Goal: Task Accomplishment & Management: Use online tool/utility

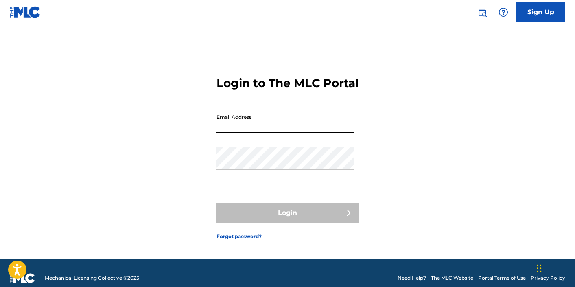
click at [305, 133] on input "Email Address" at bounding box center [284, 121] width 137 height 23
click at [398, 126] on div "Login to The MLC Portal Email Address Password Login Forgot password?" at bounding box center [287, 151] width 569 height 213
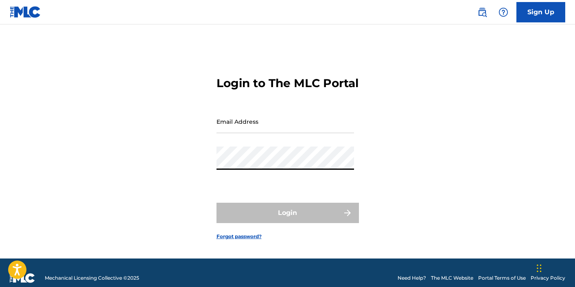
type input "[EMAIL_ADDRESS][DOMAIN_NAME]"
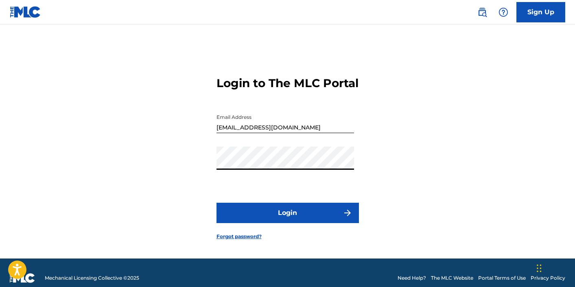
click at [300, 222] on button "Login" at bounding box center [287, 212] width 142 height 20
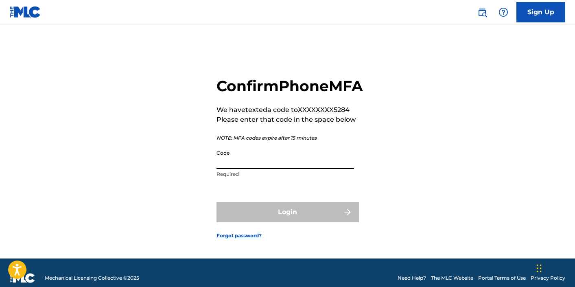
click at [338, 169] on input "Code" at bounding box center [284, 157] width 137 height 23
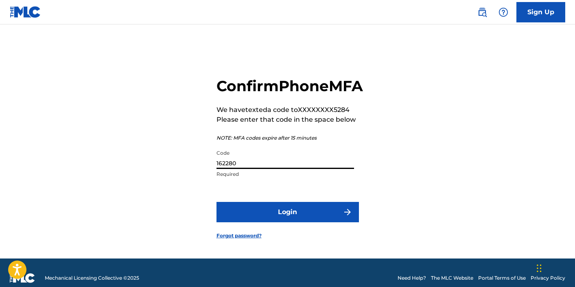
type input "162280"
click at [344, 217] on img "submit" at bounding box center [347, 212] width 10 height 10
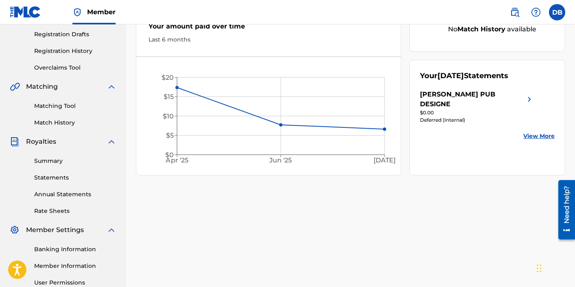
scroll to position [147, 0]
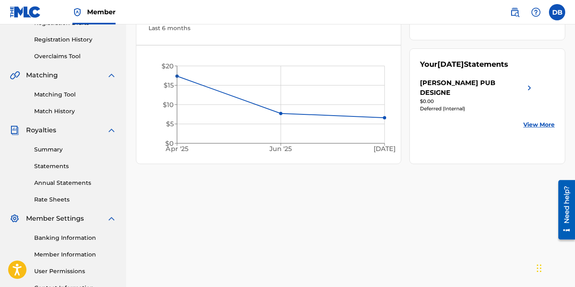
click at [51, 148] on link "Summary" at bounding box center [75, 149] width 82 height 9
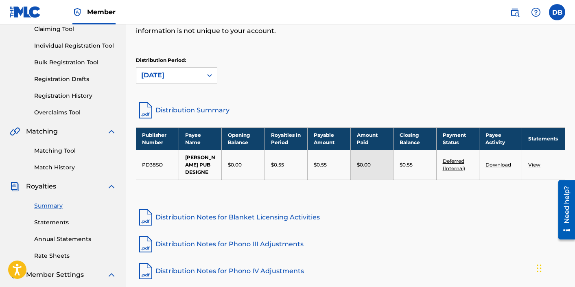
scroll to position [104, 0]
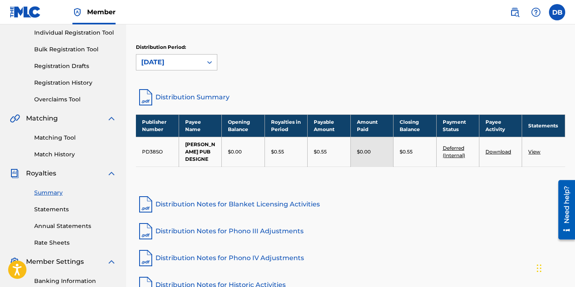
click at [207, 67] on div at bounding box center [209, 62] width 15 height 15
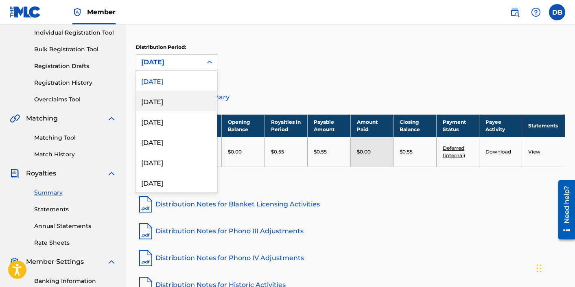
click at [194, 100] on div "[DATE]" at bounding box center [176, 101] width 81 height 20
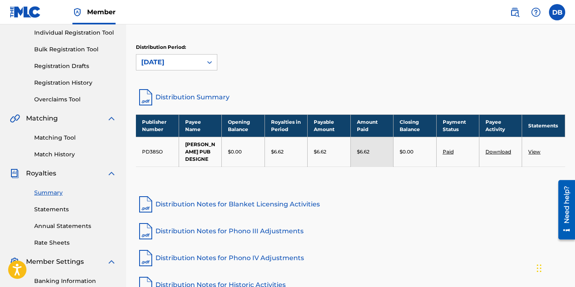
click at [196, 66] on div "[DATE]" at bounding box center [169, 62] width 56 height 10
click at [268, 44] on div "Distribution Period: [DATE]" at bounding box center [350, 57] width 429 height 27
click at [206, 59] on icon at bounding box center [209, 62] width 8 height 8
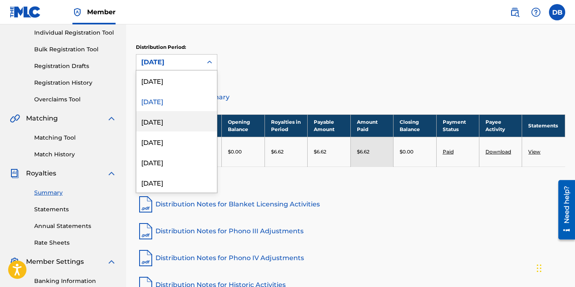
click at [183, 123] on div "[DATE]" at bounding box center [176, 121] width 81 height 20
click at [198, 63] on div "[DATE]" at bounding box center [169, 61] width 66 height 15
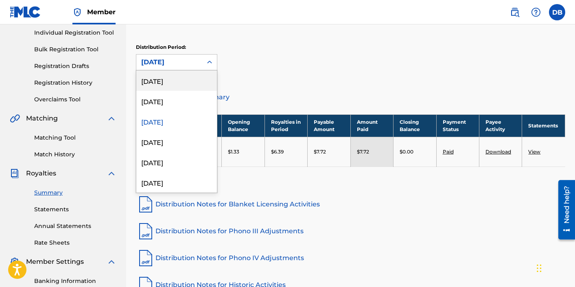
click at [245, 47] on div "Distribution Period: option [DATE], selected. [DATE], 1 of 53. 53 results avail…" at bounding box center [350, 57] width 429 height 27
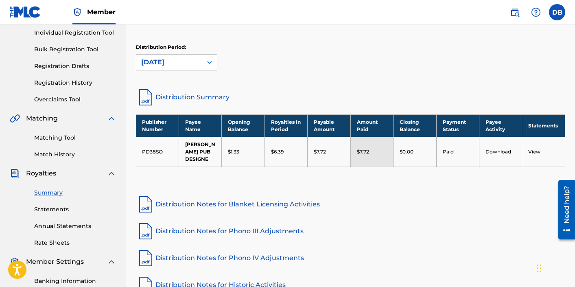
click at [200, 57] on div "[DATE]" at bounding box center [169, 61] width 66 height 15
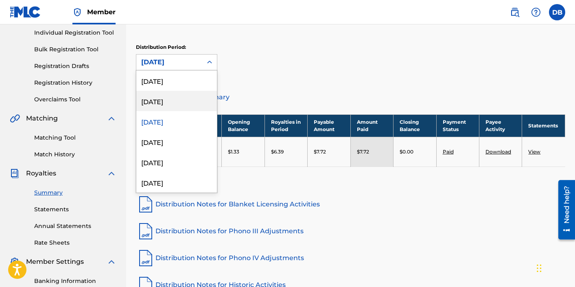
click at [184, 97] on div "[DATE]" at bounding box center [176, 101] width 81 height 20
click at [193, 63] on div "[DATE]" at bounding box center [169, 62] width 56 height 10
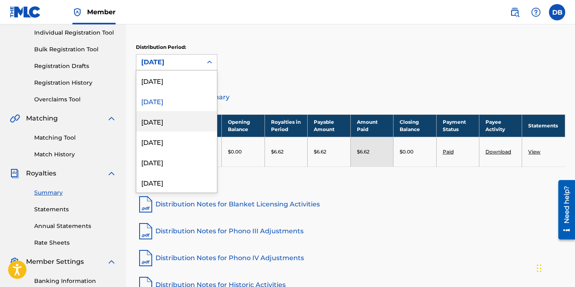
click at [179, 120] on div "[DATE]" at bounding box center [176, 121] width 81 height 20
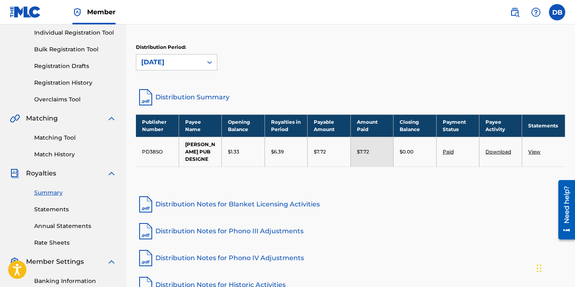
click at [193, 63] on div "[DATE]" at bounding box center [169, 62] width 56 height 10
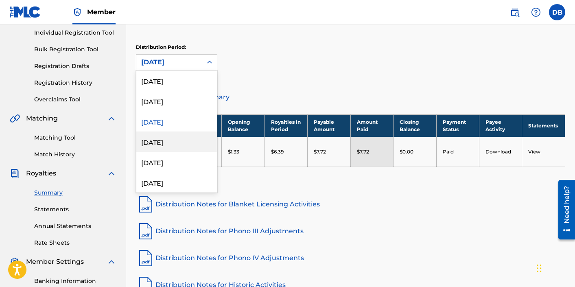
click at [176, 142] on div "[DATE]" at bounding box center [176, 141] width 81 height 20
click at [196, 65] on div "[DATE]" at bounding box center [169, 62] width 56 height 10
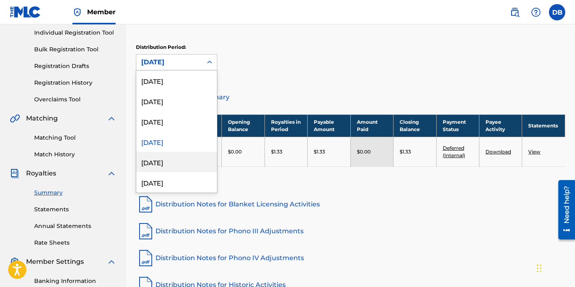
click at [181, 157] on div "[DATE]" at bounding box center [176, 162] width 81 height 20
click at [196, 65] on div "[DATE]" at bounding box center [169, 62] width 56 height 10
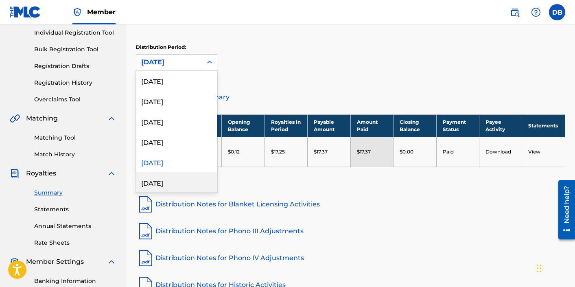
click at [179, 183] on div "[DATE]" at bounding box center [176, 182] width 81 height 20
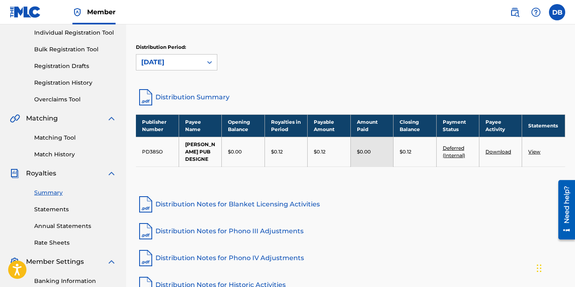
click at [193, 74] on div "Distribution Period: option [DATE], selected. [DATE]" at bounding box center [350, 61] width 429 height 34
click at [196, 67] on div "[DATE]" at bounding box center [169, 61] width 66 height 15
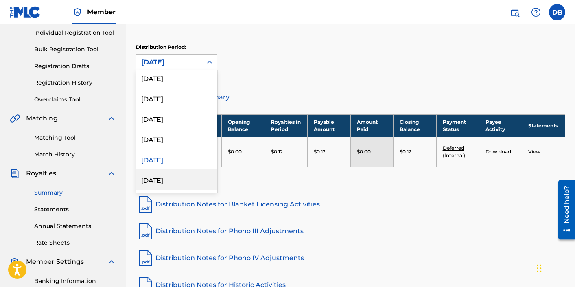
scroll to position [40, 0]
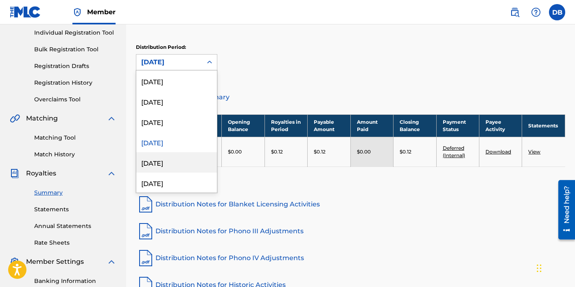
click at [184, 165] on div "[DATE]" at bounding box center [176, 162] width 81 height 20
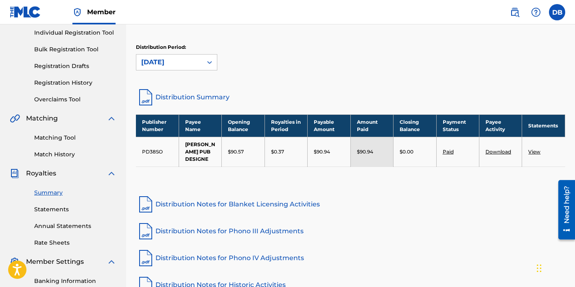
click at [201, 62] on div "[DATE]" at bounding box center [169, 61] width 66 height 15
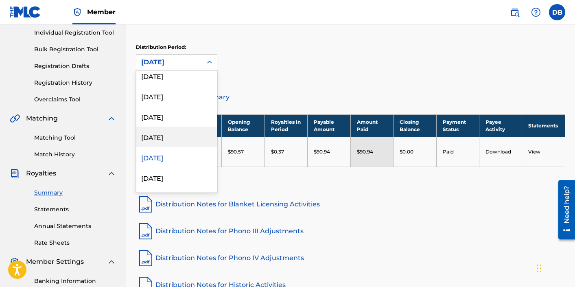
scroll to position [57, 0]
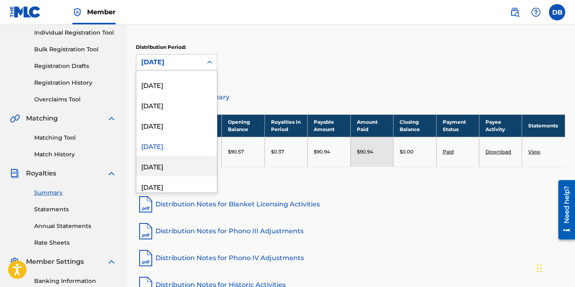
click at [188, 169] on div "[DATE]" at bounding box center [176, 166] width 81 height 20
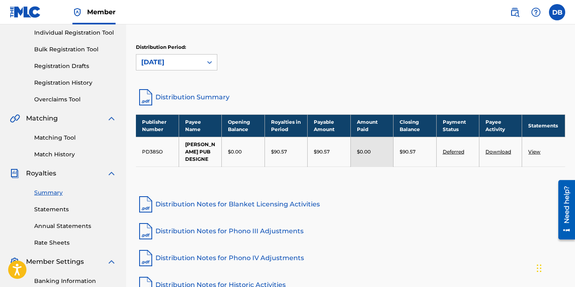
click at [196, 66] on div "[DATE]" at bounding box center [169, 62] width 56 height 10
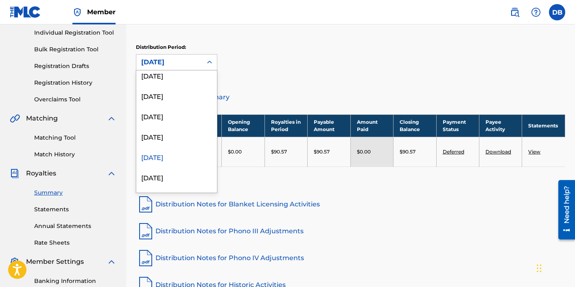
scroll to position [90, 0]
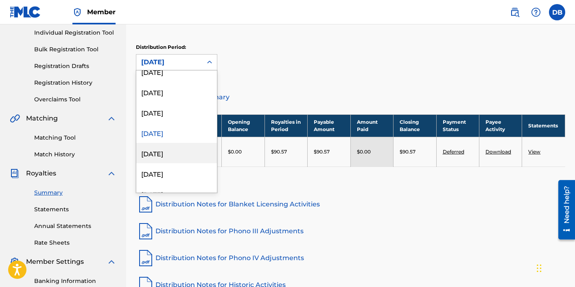
click at [185, 157] on div "[DATE]" at bounding box center [176, 153] width 81 height 20
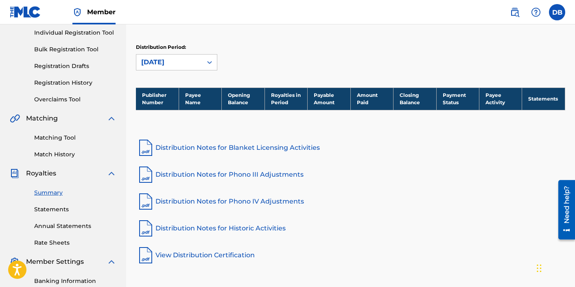
scroll to position [0, 0]
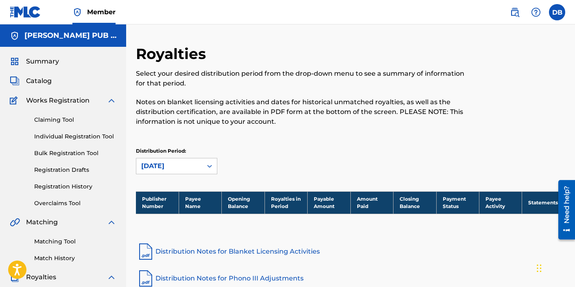
click at [50, 65] on span "Summary" at bounding box center [42, 62] width 33 height 10
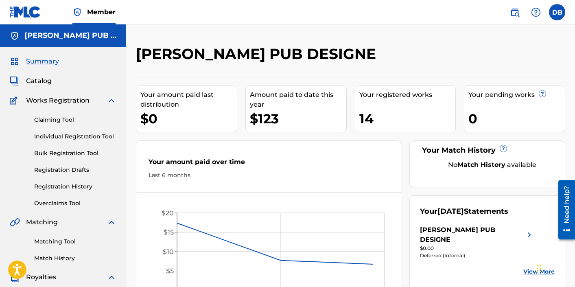
click at [72, 78] on div "Catalog" at bounding box center [63, 81] width 107 height 10
click at [41, 78] on span "Catalog" at bounding box center [39, 81] width 26 height 10
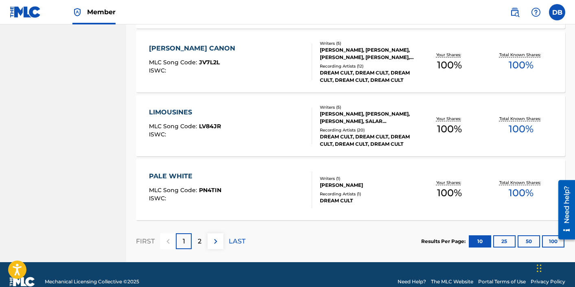
scroll to position [633, 0]
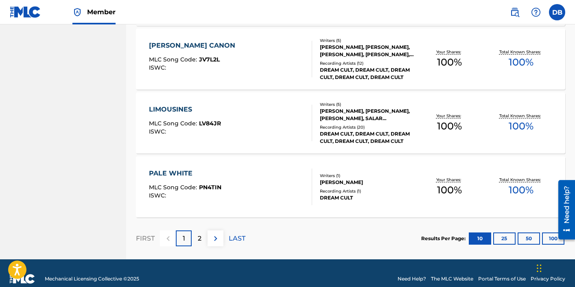
click at [215, 240] on img at bounding box center [216, 238] width 10 height 10
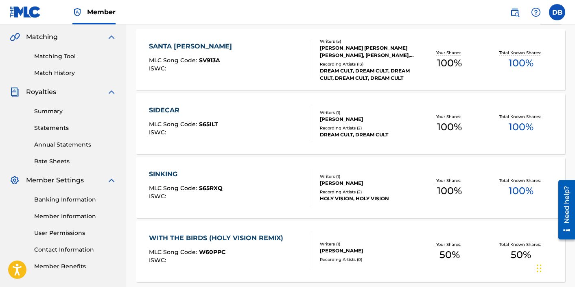
scroll to position [261, 0]
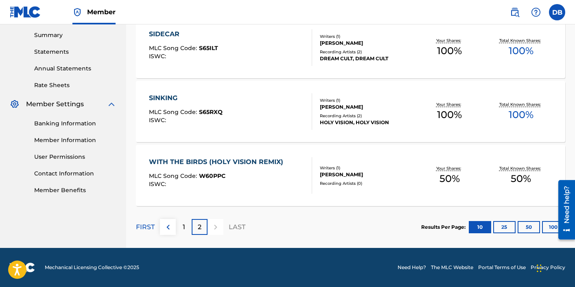
click at [190, 228] on div "1" at bounding box center [184, 227] width 16 height 16
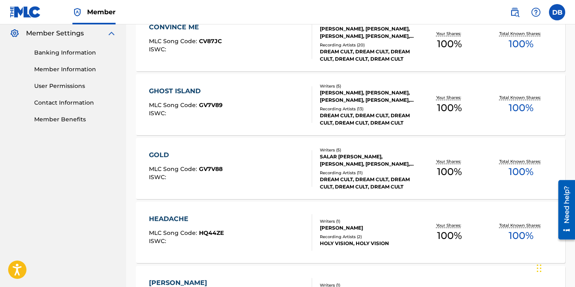
scroll to position [644, 0]
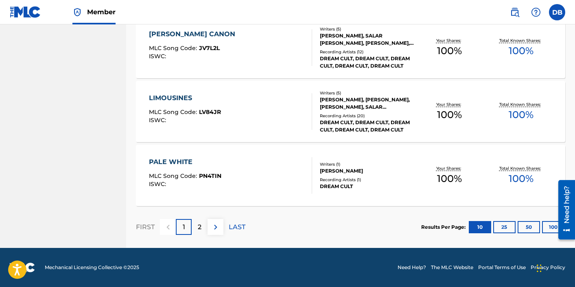
click at [194, 228] on div "2" at bounding box center [200, 227] width 16 height 16
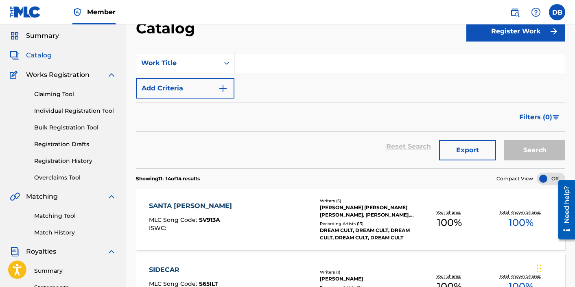
scroll to position [0, 0]
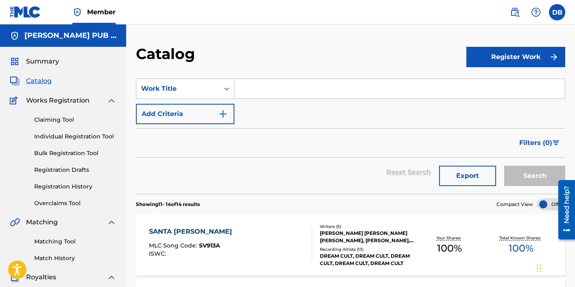
click at [37, 79] on span "Catalog" at bounding box center [39, 81] width 26 height 10
click at [68, 183] on link "Registration History" at bounding box center [75, 186] width 82 height 9
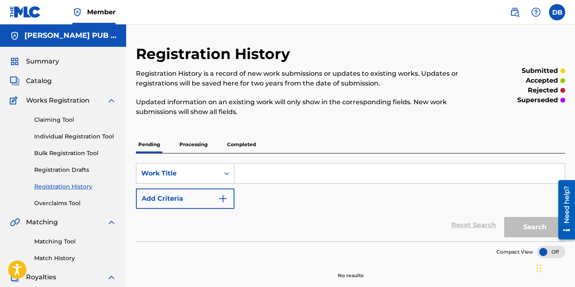
click at [200, 140] on p "Processing" at bounding box center [193, 144] width 33 height 17
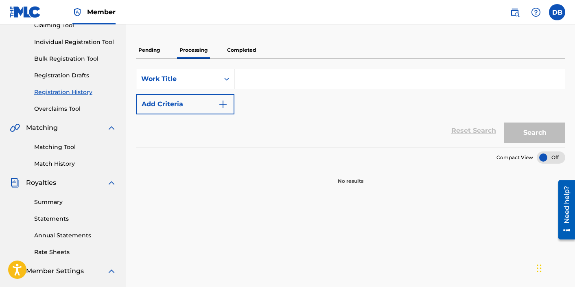
scroll to position [117, 0]
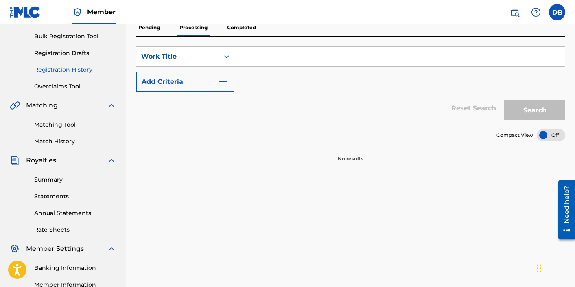
click at [242, 38] on div "SearchWithCriteria007de28b-7442-4c7b-beff-d2047d464010 Work Title Add Criteria …" at bounding box center [350, 81] width 429 height 88
click at [246, 29] on p "Completed" at bounding box center [241, 27] width 34 height 17
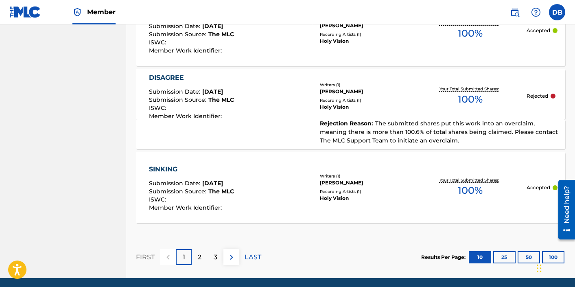
scroll to position [849, 0]
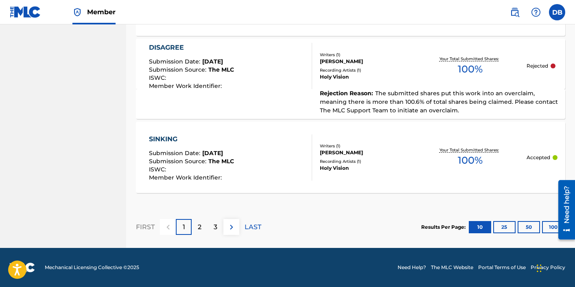
click at [200, 231] on p "2" at bounding box center [200, 227] width 4 height 10
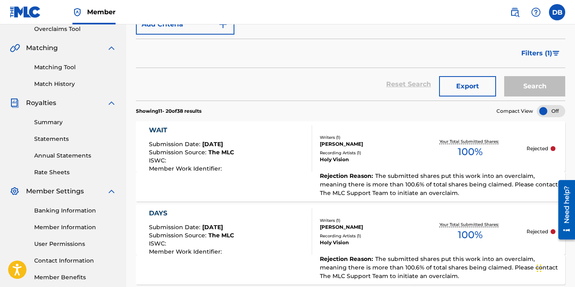
scroll to position [182, 0]
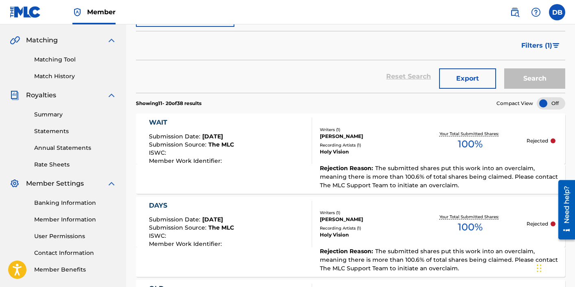
click at [538, 139] on p "Rejected" at bounding box center [537, 140] width 22 height 7
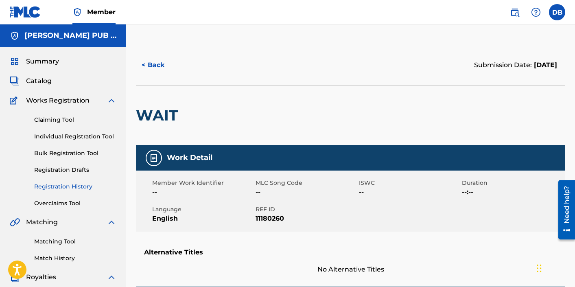
click at [156, 59] on button "< Back" at bounding box center [160, 65] width 49 height 20
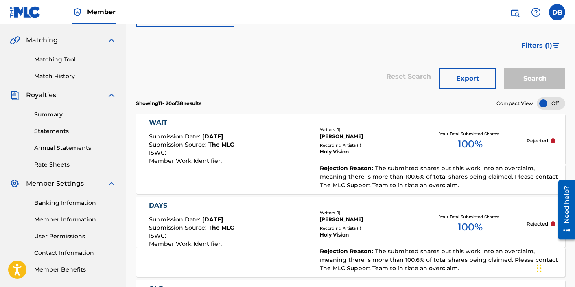
click at [157, 121] on div "WAIT" at bounding box center [191, 123] width 85 height 10
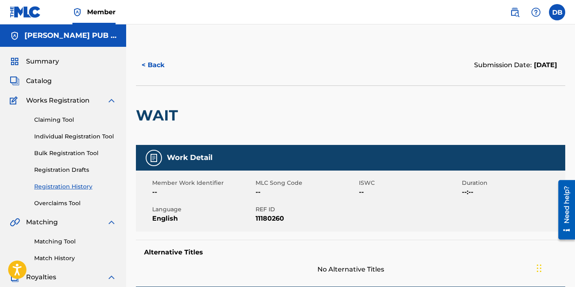
click at [148, 58] on button "< Back" at bounding box center [160, 65] width 49 height 20
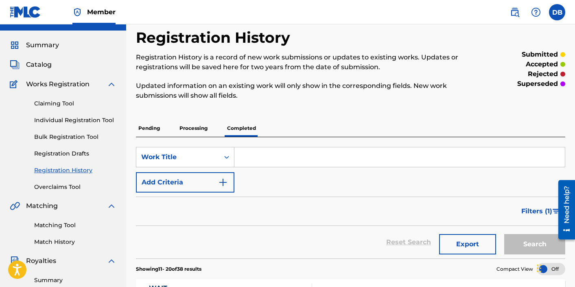
scroll to position [12, 0]
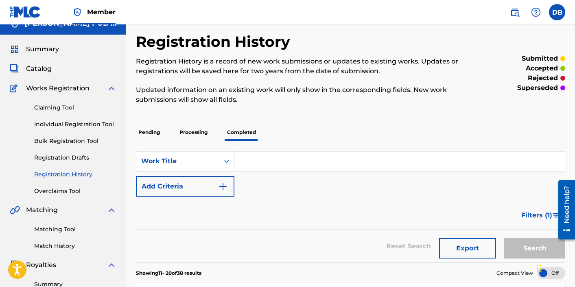
click at [66, 107] on link "Claiming Tool" at bounding box center [75, 107] width 82 height 9
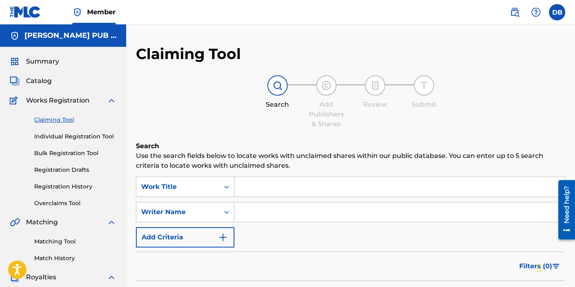
click at [276, 199] on div "SearchWithCriteriad1f68c83-a194-4a16-844c-2c125d591d11 Work Title SearchWithCri…" at bounding box center [350, 211] width 429 height 71
click at [277, 192] on input "Search Form" at bounding box center [399, 187] width 330 height 20
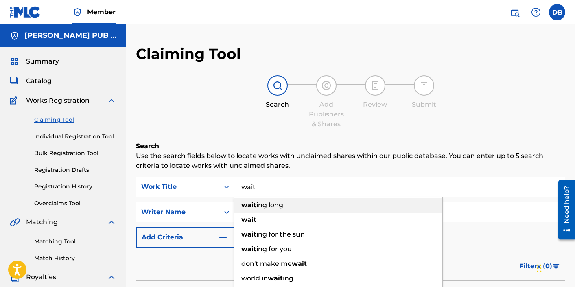
type input "wait"
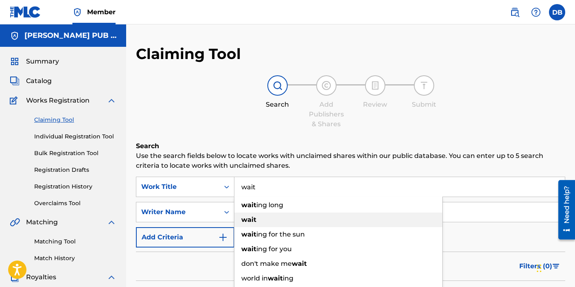
click at [253, 218] on strong "wait" at bounding box center [248, 219] width 15 height 8
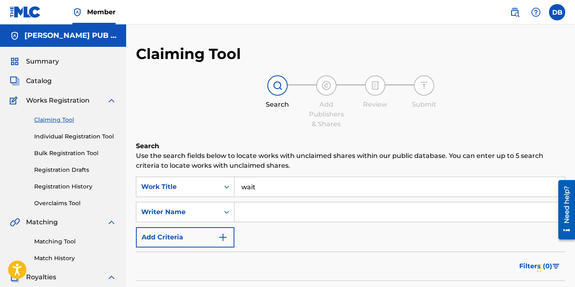
click at [255, 218] on input "Search Form" at bounding box center [399, 212] width 330 height 20
type input "[PERSON_NAME]"
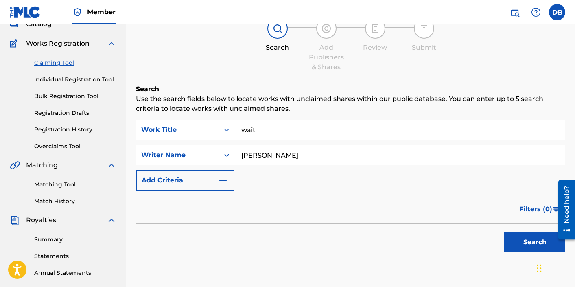
scroll to position [118, 0]
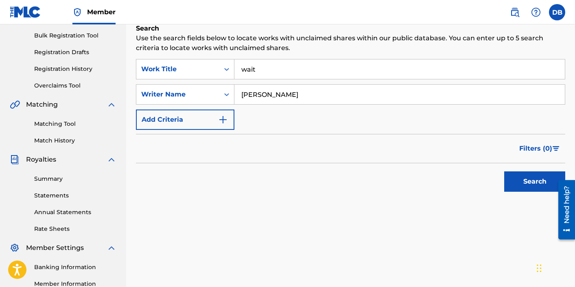
click at [516, 187] on button "Search" at bounding box center [534, 181] width 61 height 20
click at [316, 73] on input "wait" at bounding box center [399, 69] width 330 height 20
type input "Wait"
click at [504, 171] on button "Search" at bounding box center [534, 181] width 61 height 20
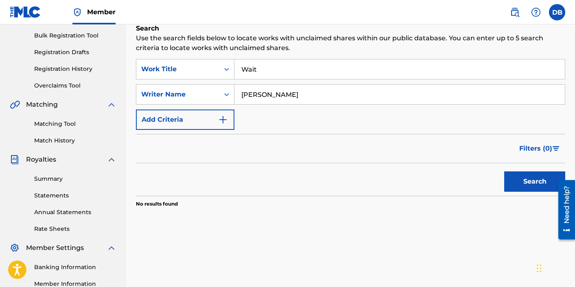
click at [147, 142] on div "Filters ( 0 )" at bounding box center [350, 148] width 429 height 29
click at [244, 89] on input "[PERSON_NAME]" at bounding box center [399, 95] width 330 height 20
click at [504, 171] on button "Search" at bounding box center [534, 181] width 61 height 20
click at [260, 93] on input "[PERSON_NAME]" at bounding box center [399, 95] width 330 height 20
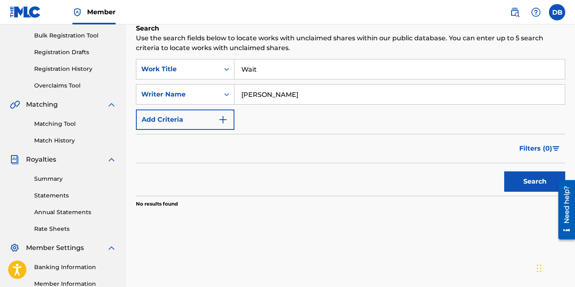
click at [260, 93] on input "[PERSON_NAME]" at bounding box center [399, 95] width 330 height 20
click at [504, 171] on button "Search" at bounding box center [534, 181] width 61 height 20
type input "[PERSON_NAME]"
click at [504, 171] on button "Search" at bounding box center [534, 181] width 61 height 20
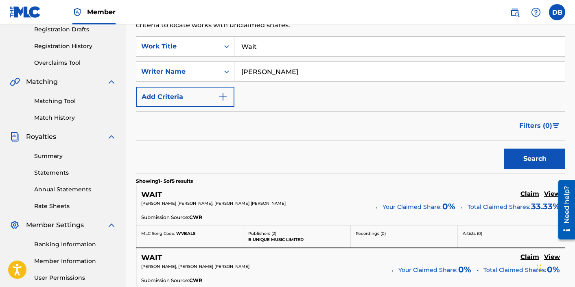
scroll to position [0, 0]
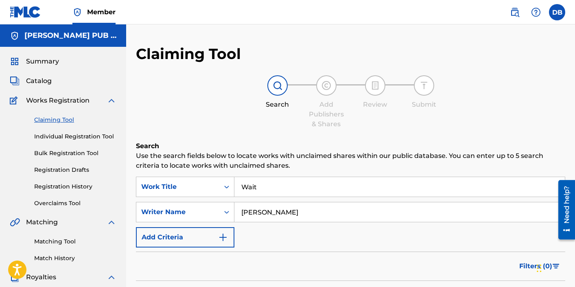
click at [267, 179] on input "Wait" at bounding box center [399, 187] width 330 height 20
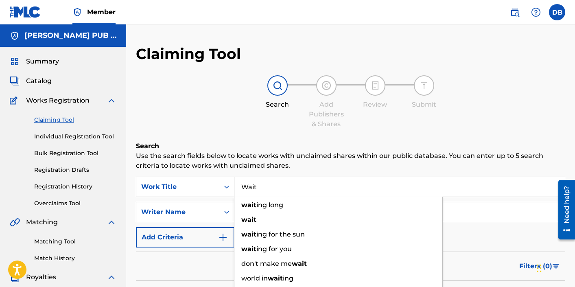
click at [267, 179] on input "Wait" at bounding box center [399, 187] width 330 height 20
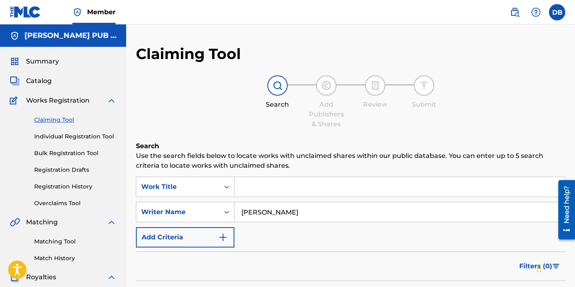
click at [265, 207] on input "[PERSON_NAME]" at bounding box center [399, 212] width 330 height 20
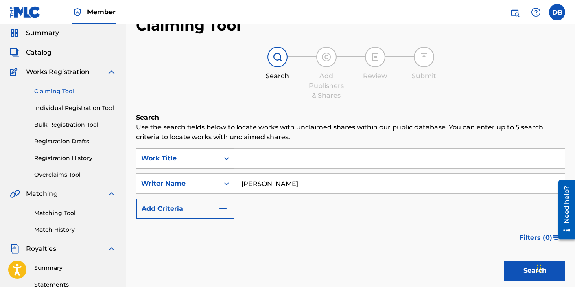
click at [210, 168] on div "Work Title" at bounding box center [185, 158] width 98 height 20
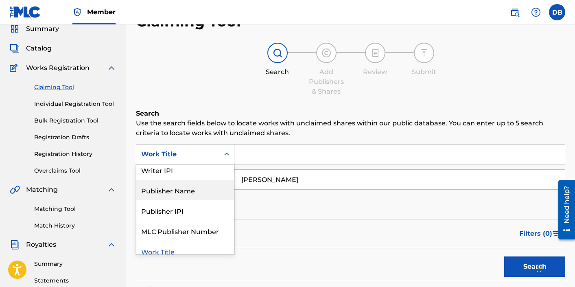
scroll to position [46, 0]
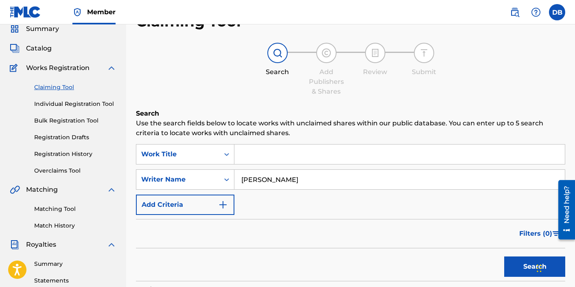
click at [517, 62] on div "Search Add Publishers & Shares Review Submit" at bounding box center [350, 70] width 429 height 54
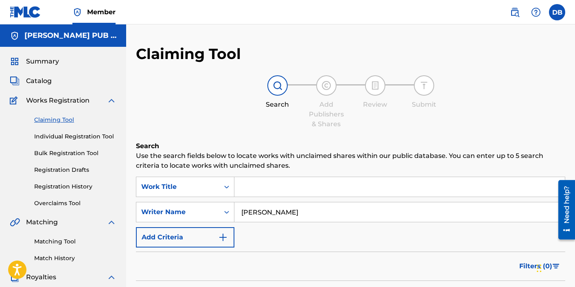
click at [62, 188] on link "Registration History" at bounding box center [75, 186] width 82 height 9
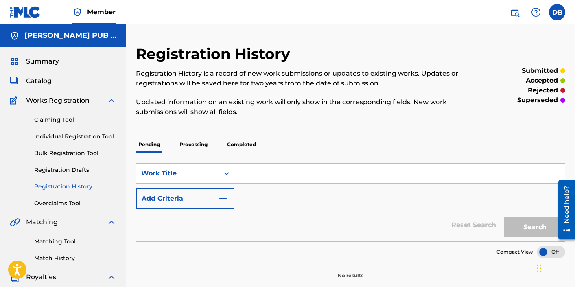
click at [184, 144] on p "Processing" at bounding box center [193, 144] width 33 height 17
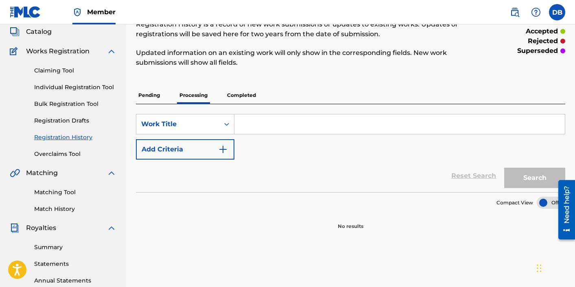
scroll to position [50, 0]
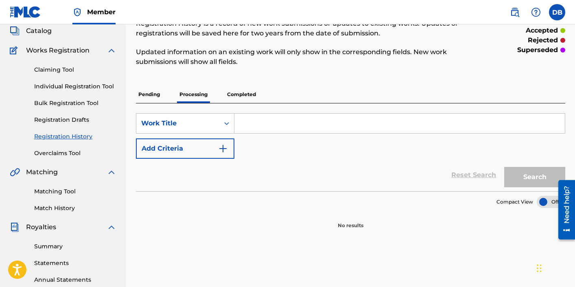
click at [146, 90] on p "Pending" at bounding box center [149, 94] width 26 height 17
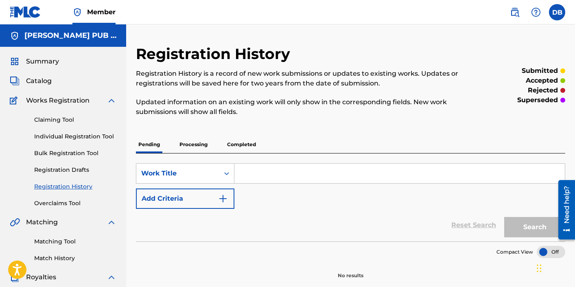
click at [253, 139] on p "Completed" at bounding box center [241, 144] width 34 height 17
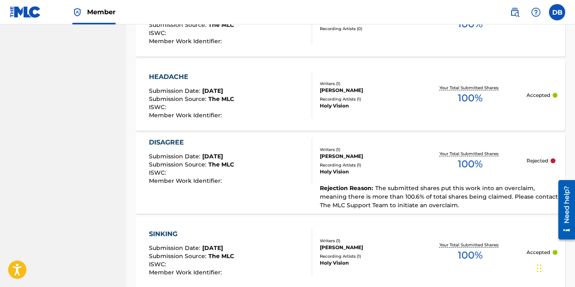
scroll to position [774, 0]
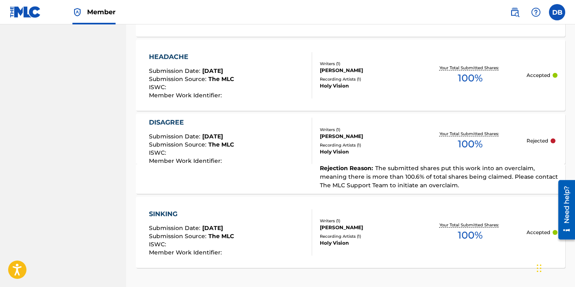
click at [211, 129] on div "DISAGREE Submission Date : [DATE] Submission Source : The MLC ISWC : Member Wor…" at bounding box center [191, 141] width 85 height 46
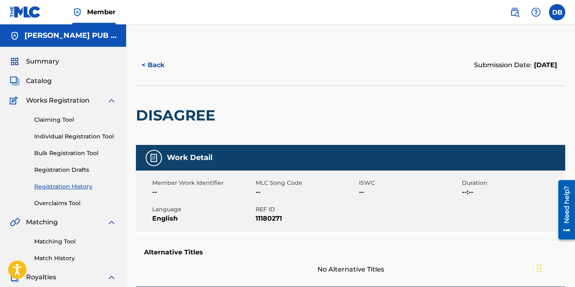
click at [78, 201] on link "Overclaims Tool" at bounding box center [75, 203] width 82 height 9
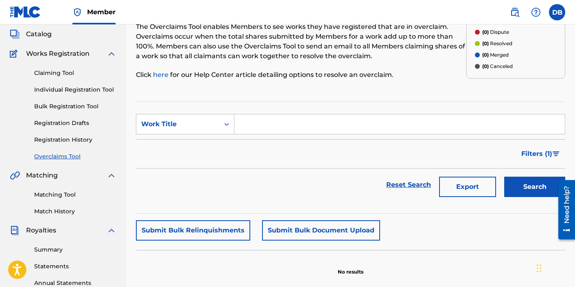
scroll to position [30, 0]
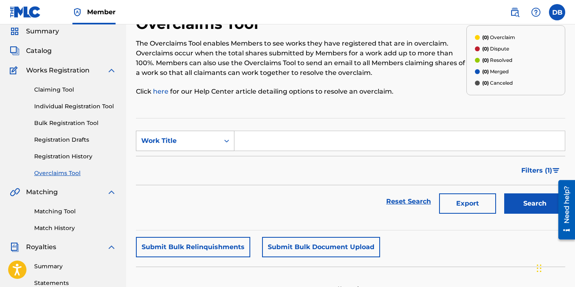
click at [218, 146] on div "Work Title" at bounding box center [177, 140] width 83 height 15
click at [210, 173] on div "Overclaim ID" at bounding box center [185, 181] width 98 height 20
click at [81, 155] on link "Registration History" at bounding box center [75, 156] width 82 height 9
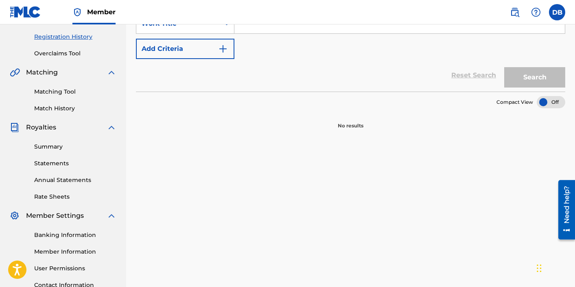
scroll to position [22, 0]
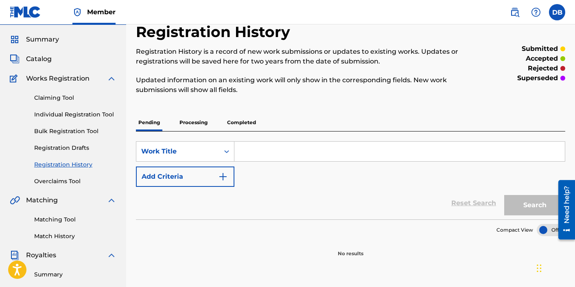
click at [235, 127] on p "Completed" at bounding box center [241, 122] width 34 height 17
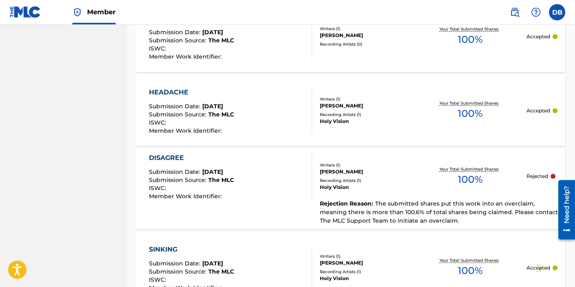
scroll to position [849, 0]
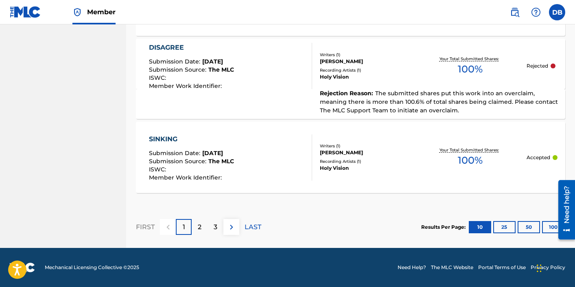
click at [340, 98] on div "Rejection Reason : The submitted shares put this work into an overclaim, meanin…" at bounding box center [435, 102] width 246 height 26
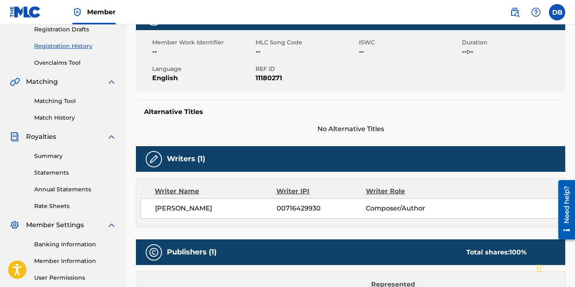
scroll to position [146, 0]
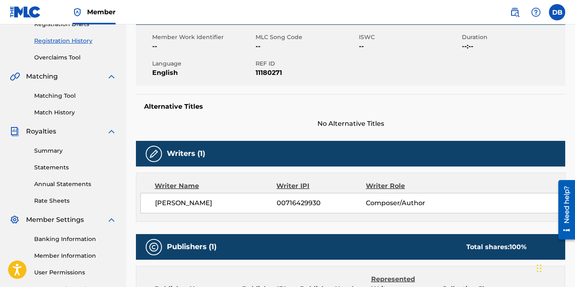
click at [271, 73] on span "11180271" at bounding box center [305, 73] width 101 height 10
copy span "11180271"
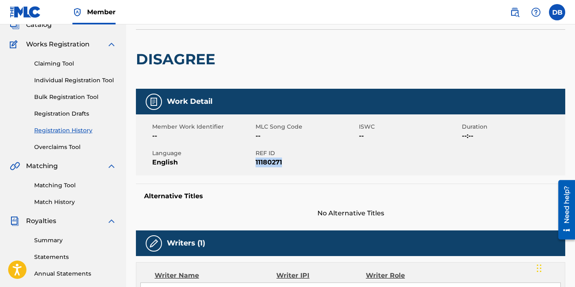
scroll to position [0, 0]
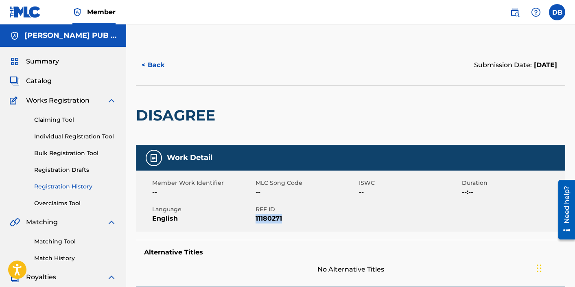
click at [61, 202] on link "Overclaims Tool" at bounding box center [75, 203] width 82 height 9
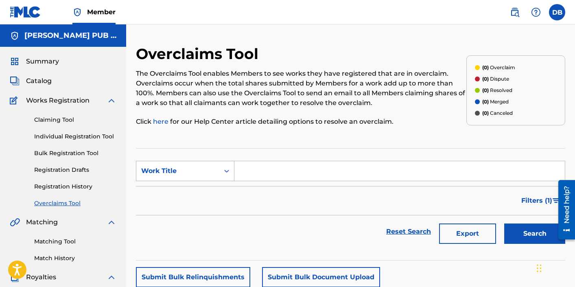
click at [200, 168] on div "Work Title" at bounding box center [177, 171] width 73 height 10
click at [185, 211] on div "Overclaim ID" at bounding box center [185, 211] width 98 height 20
click at [262, 162] on input "Search Form" at bounding box center [399, 171] width 330 height 20
paste input "11180271"
type input "11180271"
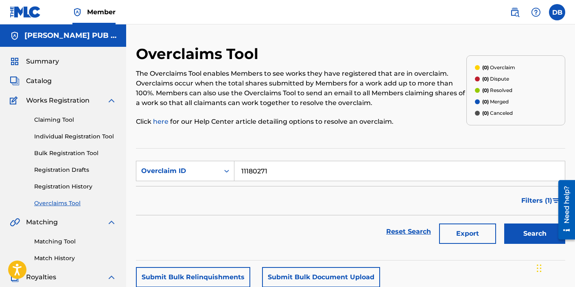
click at [504, 223] on button "Search" at bounding box center [534, 233] width 61 height 20
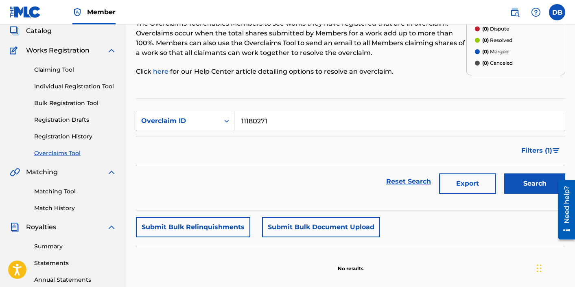
scroll to position [69, 0]
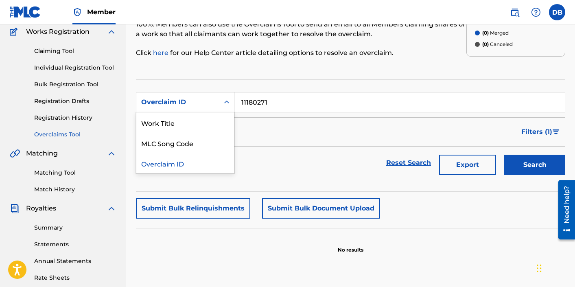
click at [210, 102] on div "Overclaim ID" at bounding box center [177, 102] width 73 height 10
click at [205, 144] on div "MLC Song Code" at bounding box center [185, 143] width 98 height 20
click at [266, 102] on input "Search Form" at bounding box center [399, 102] width 330 height 20
paste input "11180271"
type input "11180271"
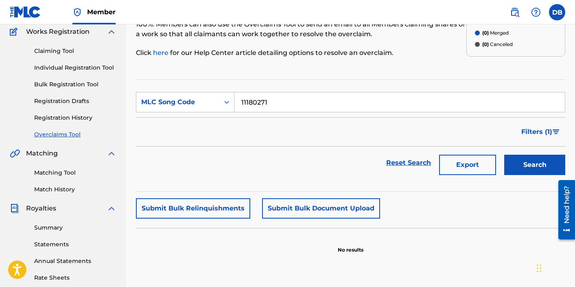
click at [504, 155] on button "Search" at bounding box center [534, 165] width 61 height 20
click at [79, 100] on link "Registration Drafts" at bounding box center [75, 101] width 82 height 9
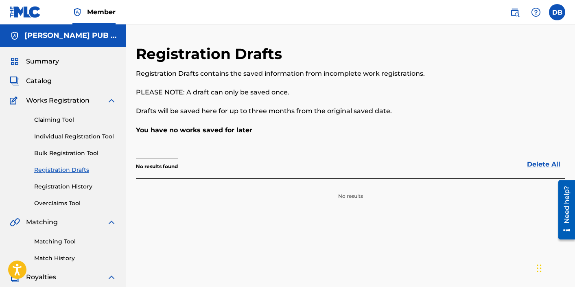
click at [80, 183] on link "Registration History" at bounding box center [75, 186] width 82 height 9
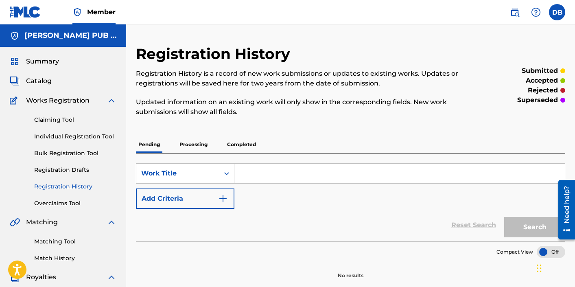
click at [248, 136] on p "Completed" at bounding box center [241, 144] width 34 height 17
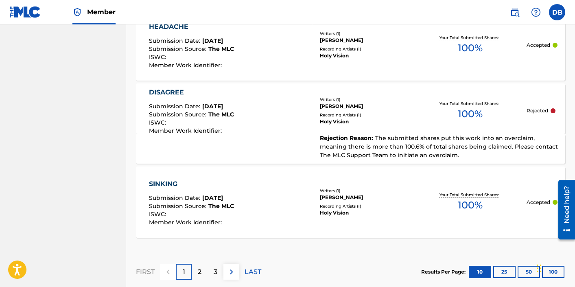
scroll to position [803, 0]
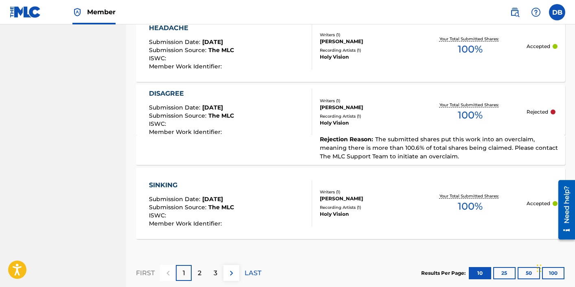
click at [342, 114] on div "Recording Artists ( 1 )" at bounding box center [367, 116] width 94 height 6
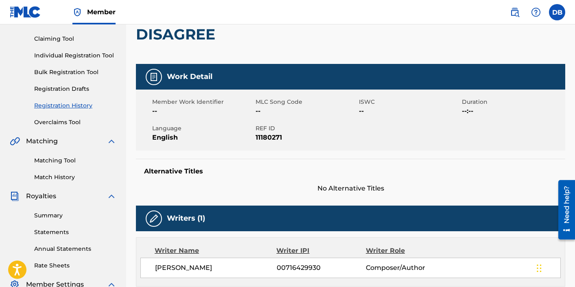
scroll to position [81, 0]
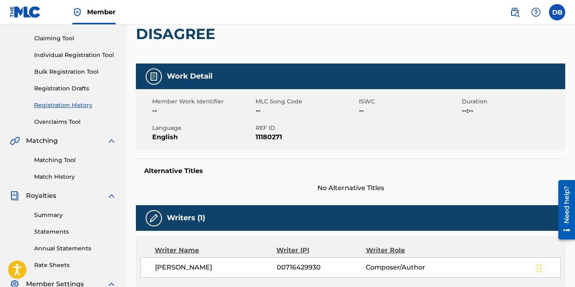
click at [261, 137] on span "11180271" at bounding box center [305, 137] width 101 height 10
copy span "11180271"
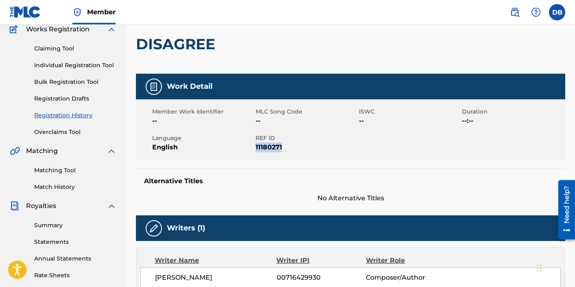
scroll to position [69, 0]
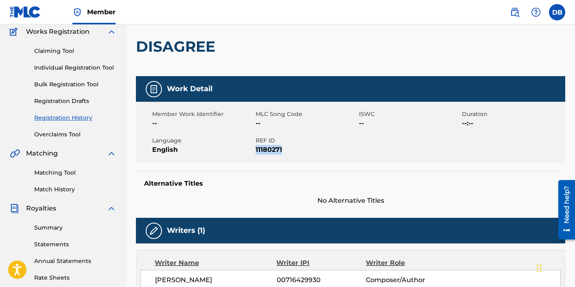
click at [60, 137] on link "Overclaims Tool" at bounding box center [75, 134] width 82 height 9
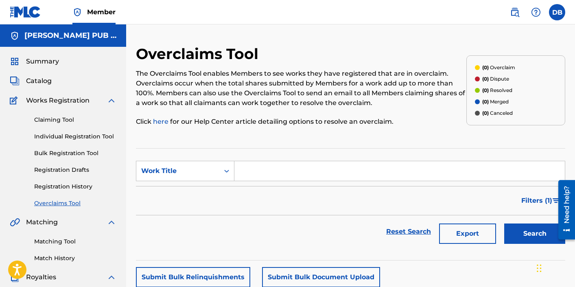
click at [247, 167] on input "Search Form" at bounding box center [399, 171] width 330 height 20
type input "wait"
click at [504, 223] on button "Search" at bounding box center [534, 233] width 61 height 20
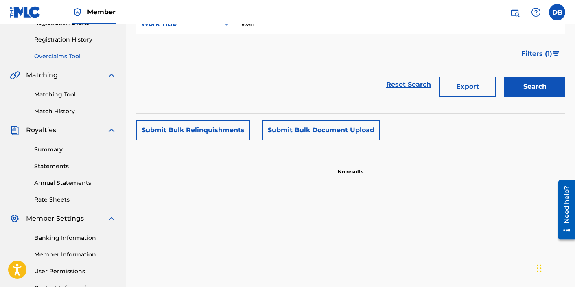
scroll to position [199, 0]
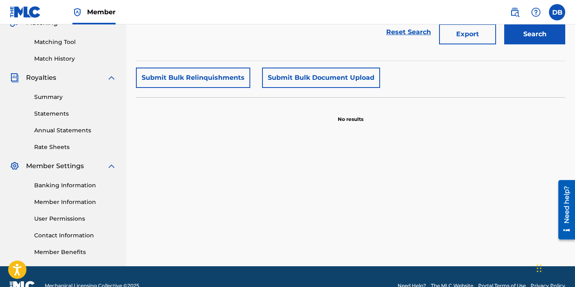
click at [537, 45] on div "Search" at bounding box center [532, 32] width 65 height 33
click at [534, 40] on button "Search" at bounding box center [534, 34] width 61 height 20
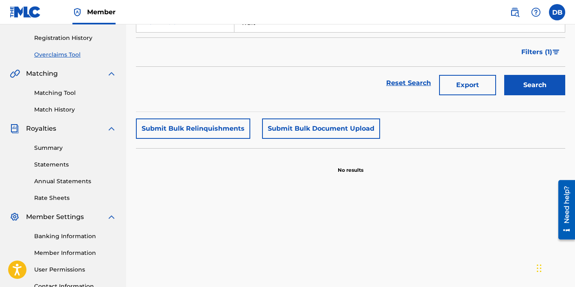
scroll to position [107, 0]
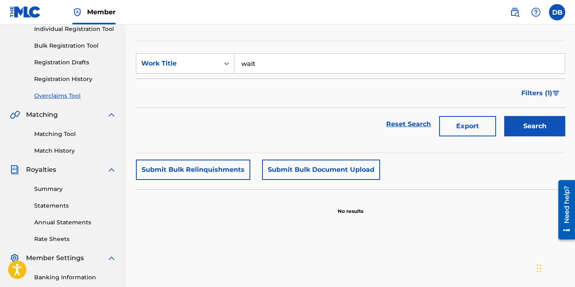
click at [380, 67] on input "wait" at bounding box center [399, 64] width 330 height 20
click at [533, 93] on span "Filters ( 1 )" at bounding box center [536, 93] width 31 height 10
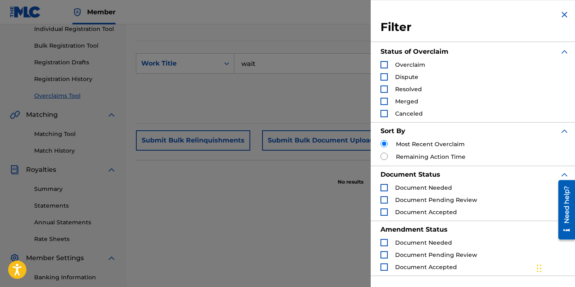
click at [419, 143] on label "Most Recent Overclaim" at bounding box center [430, 144] width 69 height 9
click at [411, 157] on label "Remaining Action Time" at bounding box center [431, 156] width 70 height 9
click at [385, 154] on input "Search Form" at bounding box center [383, 155] width 7 height 7
radio input "true"
click at [384, 156] on input "Search Form" at bounding box center [383, 155] width 7 height 7
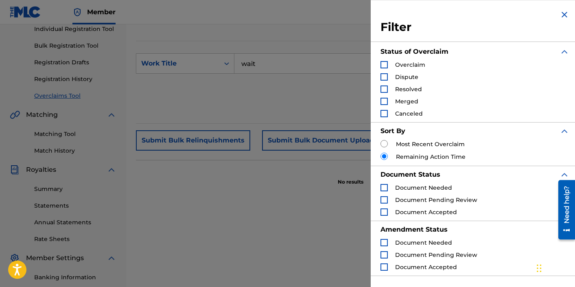
click at [383, 144] on input "Search Form" at bounding box center [383, 143] width 7 height 7
radio input "true"
click at [382, 65] on div "Search Form" at bounding box center [383, 64] width 7 height 7
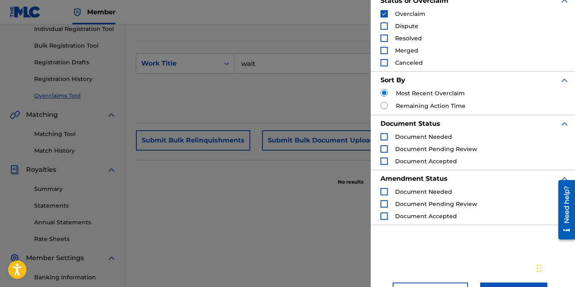
scroll to position [76, 0]
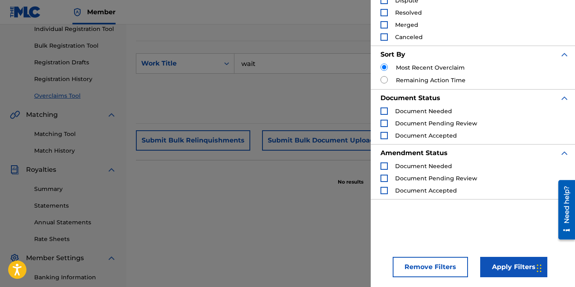
click at [499, 266] on button "Apply Filters" at bounding box center [513, 267] width 67 height 20
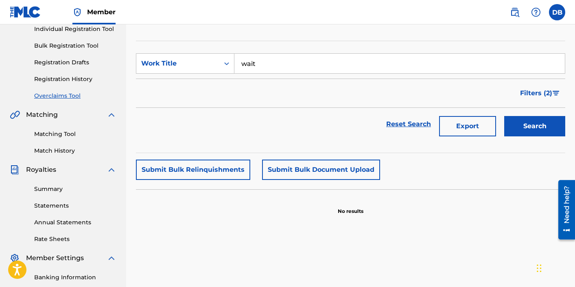
click at [339, 66] on input "wait" at bounding box center [399, 64] width 330 height 20
click at [504, 116] on button "Search" at bounding box center [534, 126] width 61 height 20
click at [211, 68] on div "Work Title" at bounding box center [177, 63] width 83 height 15
click at [199, 103] on div "Overclaim ID" at bounding box center [185, 104] width 98 height 20
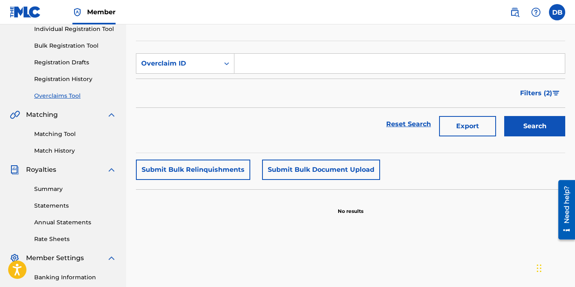
click at [249, 67] on input "Search Form" at bounding box center [399, 64] width 330 height 20
paste input "11180271"
type input "11180271"
click at [504, 116] on button "Search" at bounding box center [534, 126] width 61 height 20
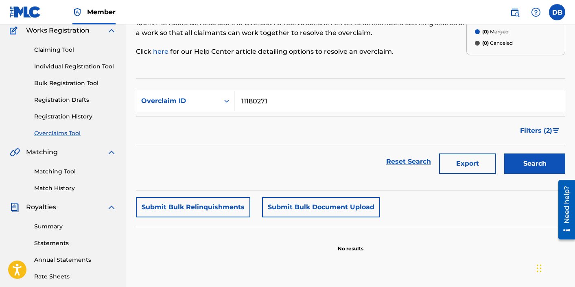
scroll to position [0, 0]
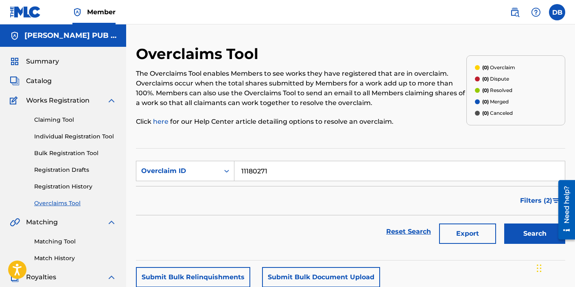
click at [67, 122] on link "Claiming Tool" at bounding box center [75, 119] width 82 height 9
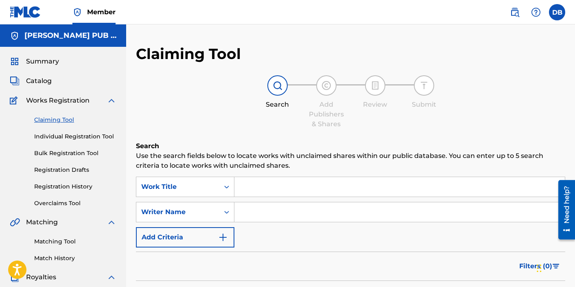
click at [257, 181] on input "Search Form" at bounding box center [399, 187] width 330 height 20
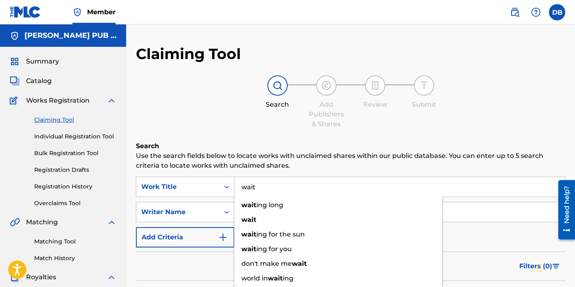
type input "wait"
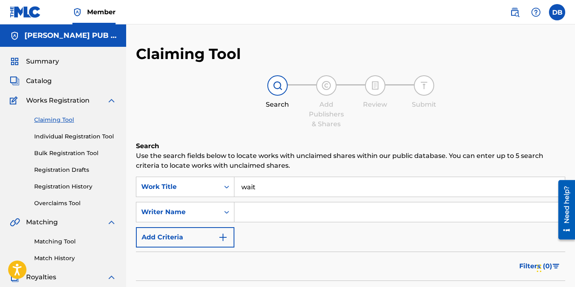
click at [257, 214] on input "Search Form" at bounding box center [399, 212] width 330 height 20
type input "[PERSON_NAME]"
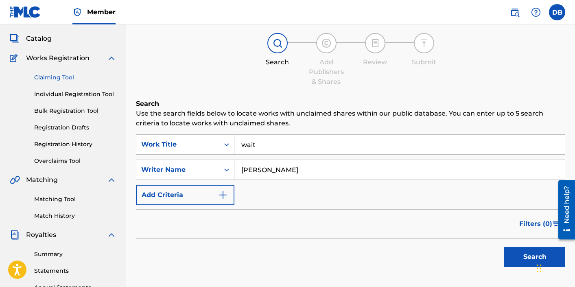
scroll to position [102, 0]
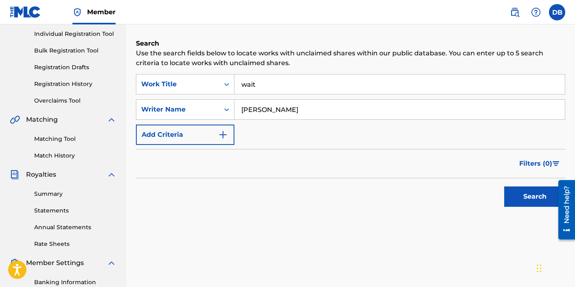
click at [525, 198] on button "Search" at bounding box center [534, 196] width 61 height 20
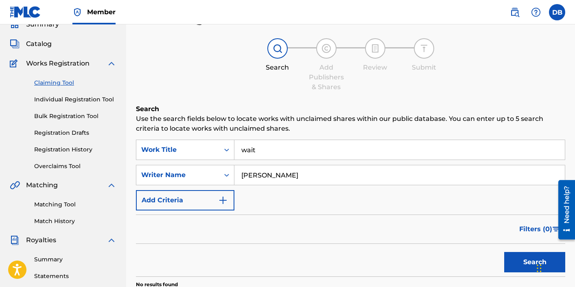
scroll to position [10, 0]
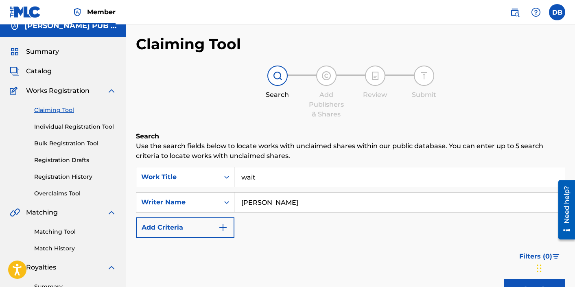
click at [65, 192] on link "Overclaims Tool" at bounding box center [75, 193] width 82 height 9
